Goal: Task Accomplishment & Management: Complete application form

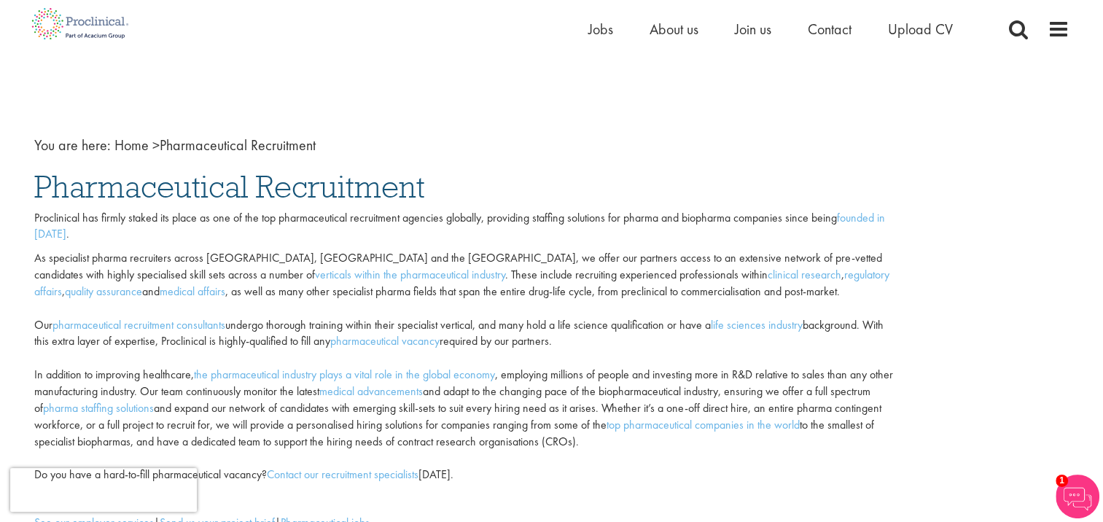
scroll to position [73, 0]
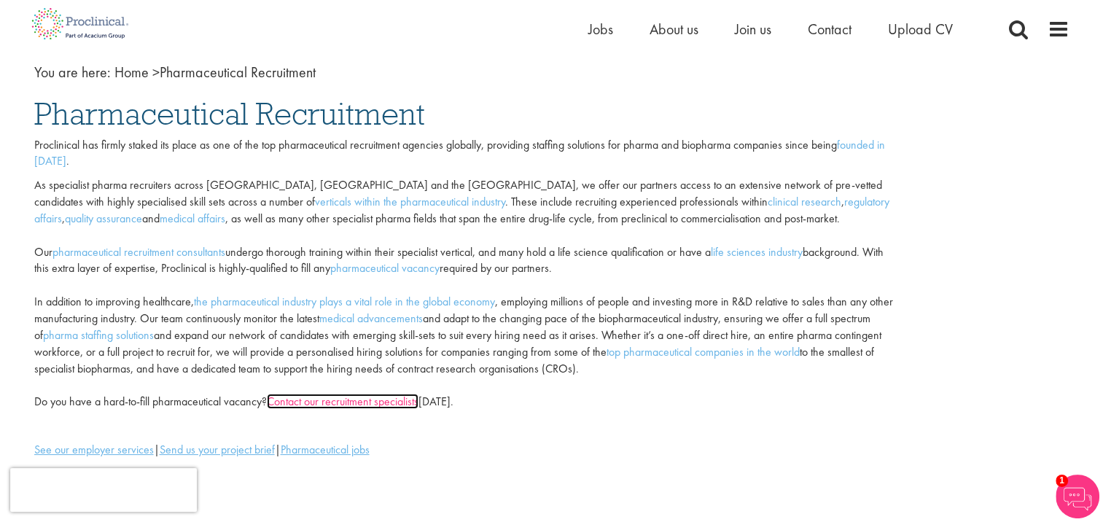
click at [357, 404] on link "Contact our recruitment specialists" at bounding box center [343, 401] width 152 height 15
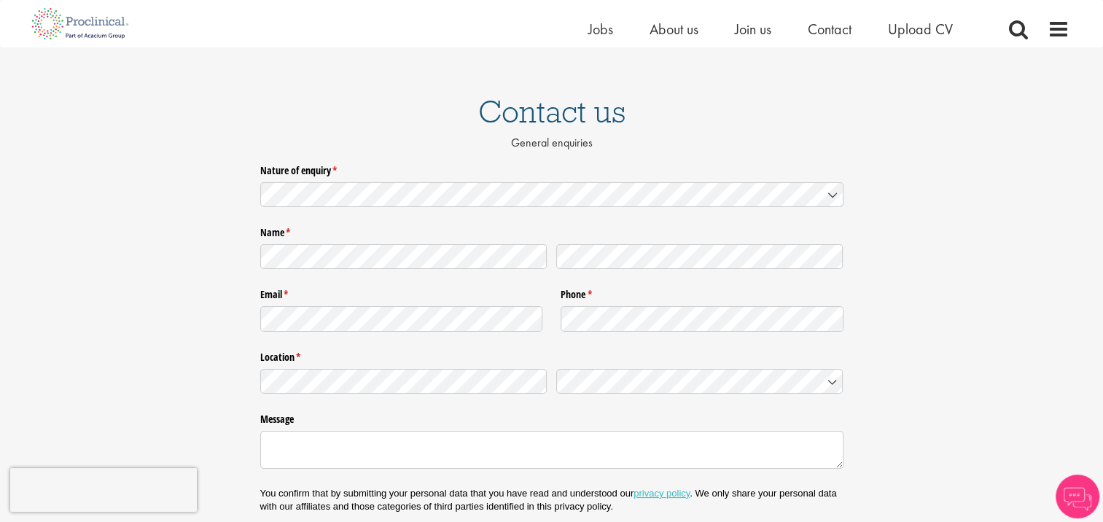
scroll to position [73, 0]
click at [604, 30] on span "Jobs" at bounding box center [600, 29] width 25 height 19
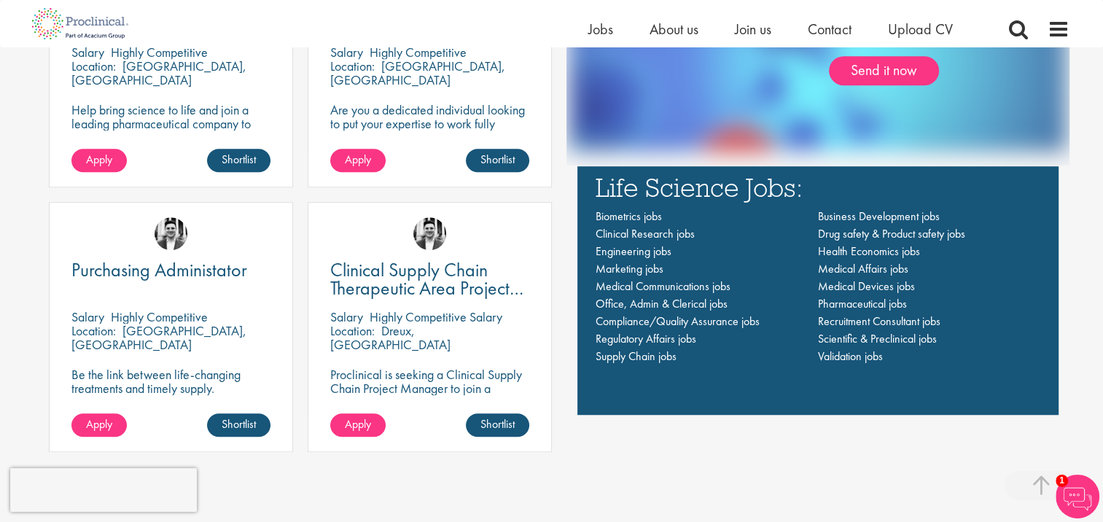
scroll to position [1021, 0]
click at [611, 265] on span "Marketing jobs" at bounding box center [630, 268] width 68 height 15
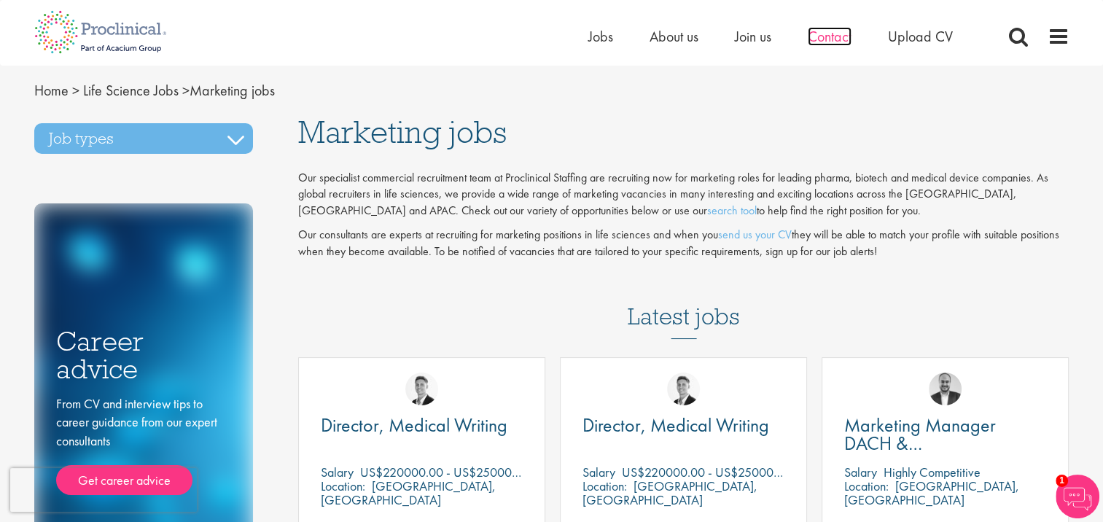
click at [834, 39] on span "Contact" at bounding box center [830, 36] width 44 height 19
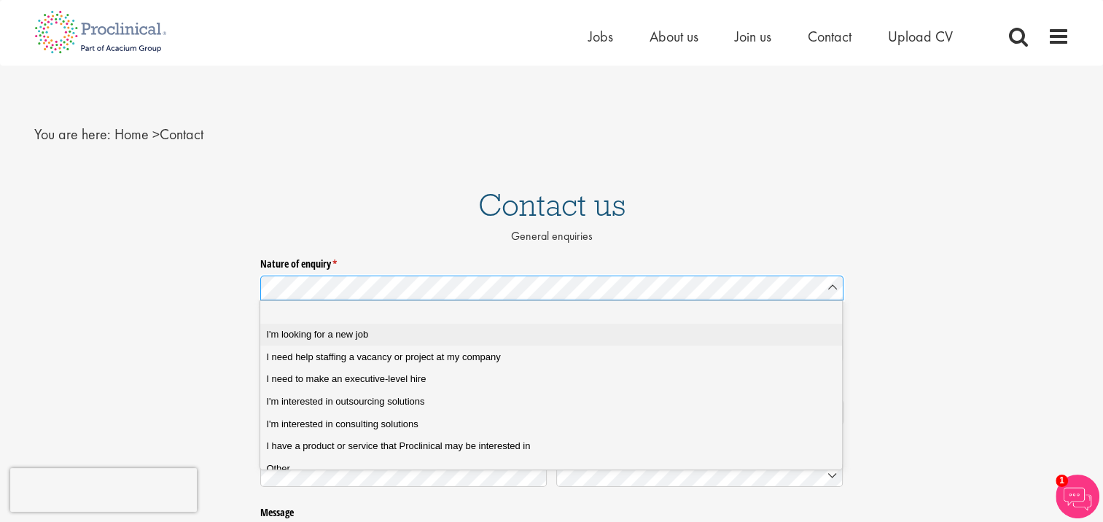
click at [342, 338] on span "I'm looking for a new job" at bounding box center [317, 334] width 102 height 13
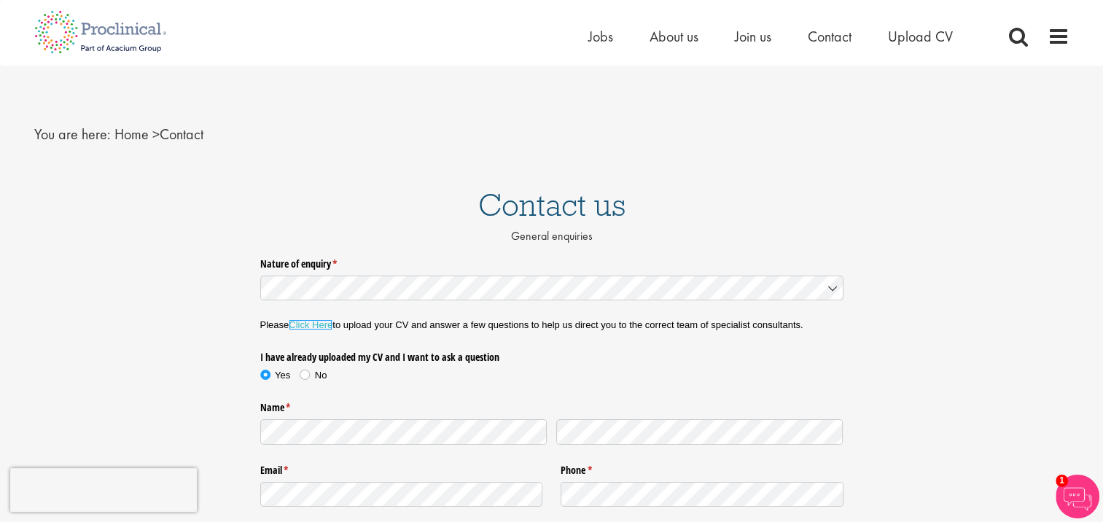
click at [316, 322] on link "Click Here" at bounding box center [311, 324] width 44 height 11
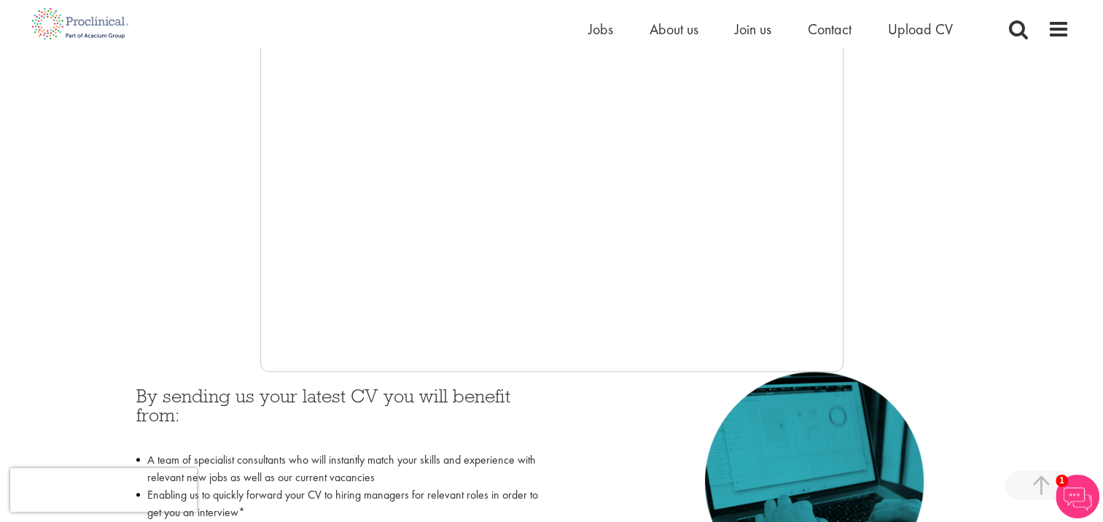
scroll to position [510, 0]
